Goal: Find contact information: Find contact information

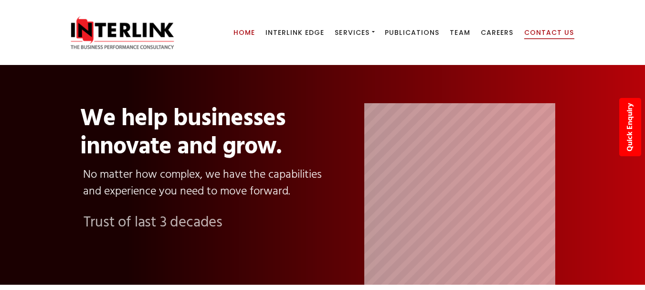
click at [547, 31] on span "Contact Us" at bounding box center [549, 33] width 50 height 10
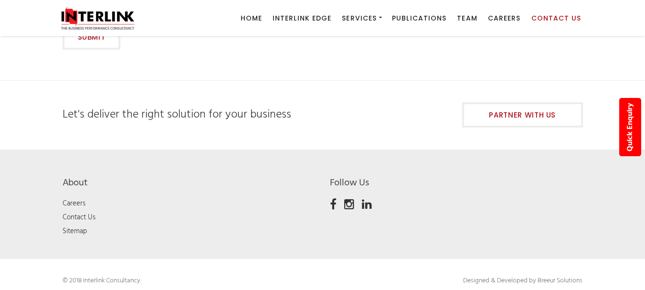
scroll to position [893, 0]
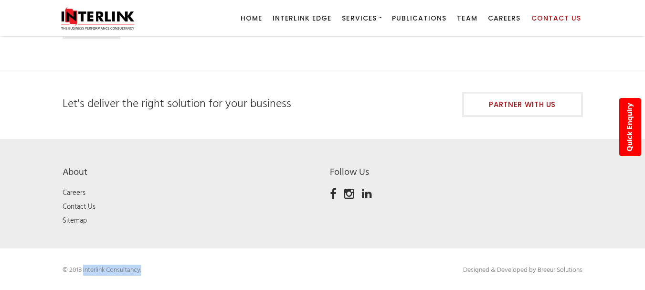
drag, startPoint x: 83, startPoint y: 272, endPoint x: 149, endPoint y: 272, distance: 66.9
click at [149, 272] on p "© 2018 Interlink Consultancy." at bounding box center [166, 270] width 207 height 11
copy p "Interlink Consultancy."
